Goal: Task Accomplishment & Management: Manage account settings

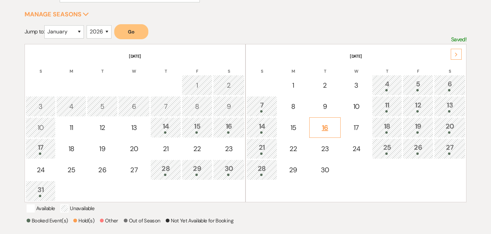
scroll to position [107, 0]
click at [457, 55] on icon "Next" at bounding box center [456, 54] width 3 height 4
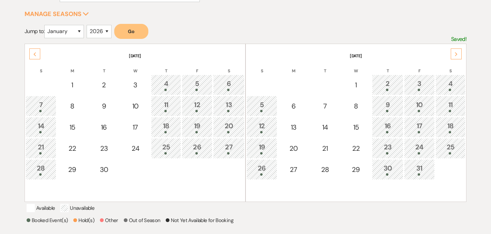
click at [457, 56] on icon "Next" at bounding box center [456, 54] width 3 height 4
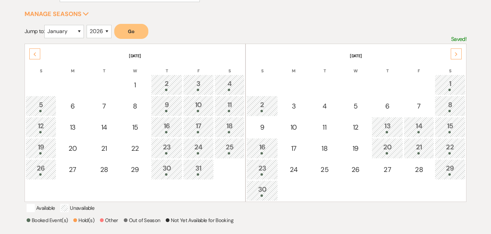
click at [457, 56] on icon "Next" at bounding box center [456, 54] width 3 height 4
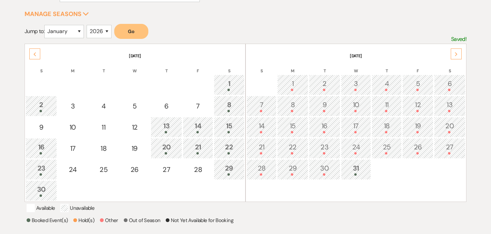
click at [457, 56] on icon "Next" at bounding box center [456, 54] width 3 height 4
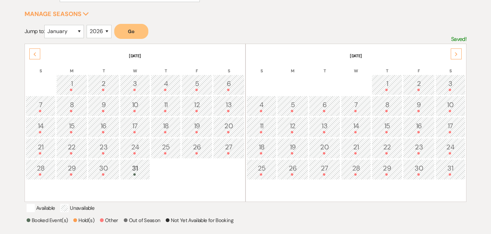
click at [457, 56] on icon "Next" at bounding box center [456, 54] width 3 height 4
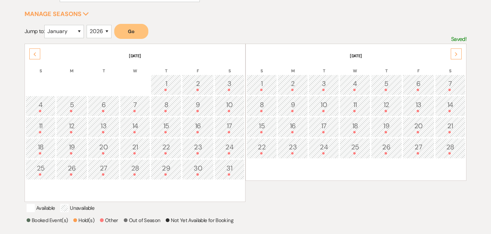
click at [457, 56] on icon "Next" at bounding box center [456, 54] width 3 height 4
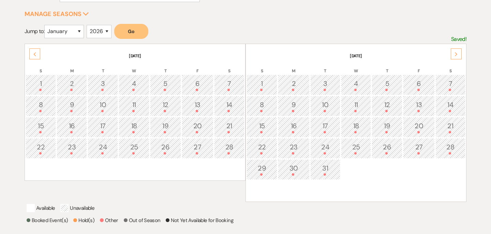
click at [457, 56] on icon "Next" at bounding box center [456, 54] width 3 height 4
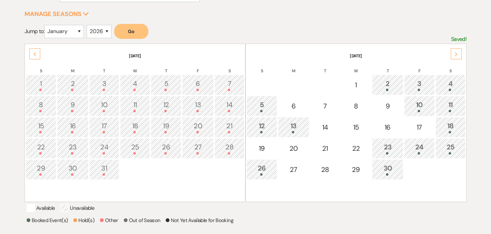
click at [457, 56] on icon "Next" at bounding box center [456, 54] width 3 height 4
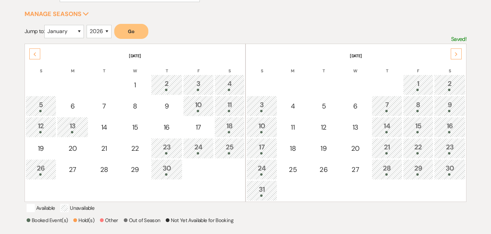
click at [457, 56] on icon "Next" at bounding box center [456, 54] width 3 height 4
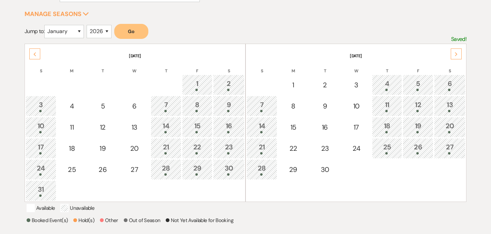
click at [457, 56] on icon "Next" at bounding box center [456, 54] width 3 height 4
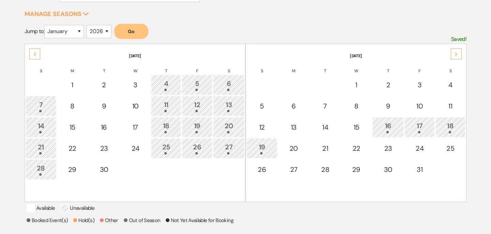
click at [457, 56] on icon "Next" at bounding box center [456, 54] width 3 height 4
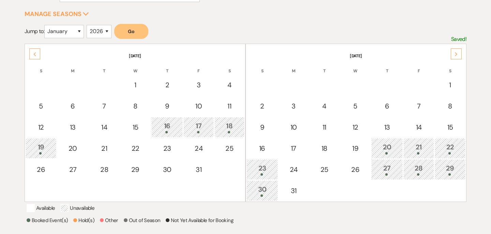
click at [457, 55] on icon "Next" at bounding box center [456, 54] width 3 height 4
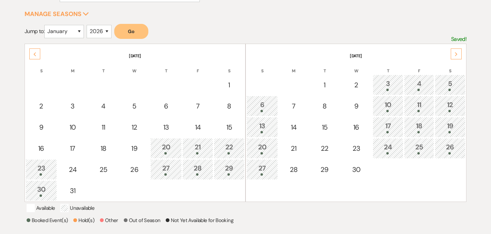
click at [457, 55] on icon "Next" at bounding box center [456, 54] width 3 height 4
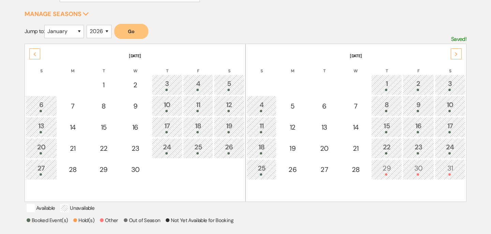
click at [457, 55] on icon "Next" at bounding box center [456, 54] width 3 height 4
